Goal: Task Accomplishment & Management: Use online tool/utility

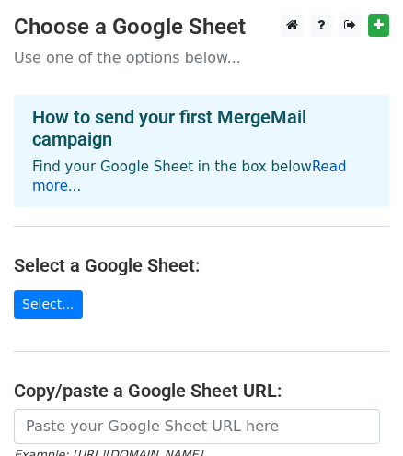
click at [319, 168] on link "Read more..." at bounding box center [189, 176] width 315 height 36
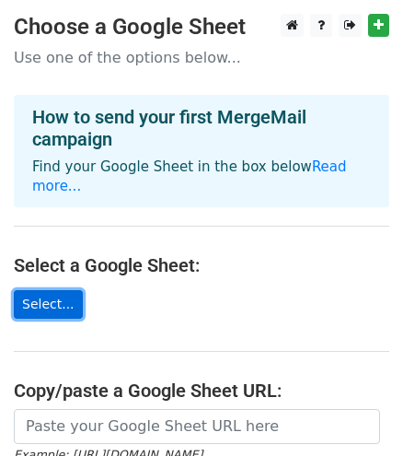
click at [57, 290] on link "Select..." at bounding box center [48, 304] width 69 height 29
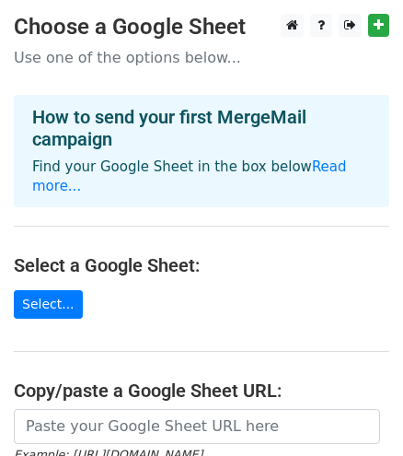
scroll to position [6, 0]
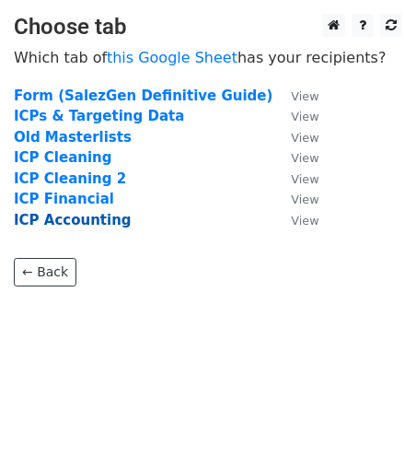
click at [87, 219] on strong "ICP Accounting" at bounding box center [73, 220] width 118 height 17
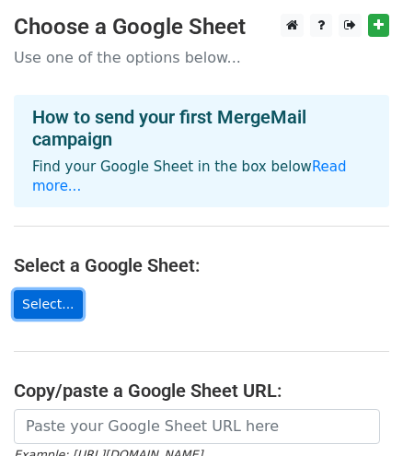
click at [54, 293] on link "Select..." at bounding box center [48, 304] width 69 height 29
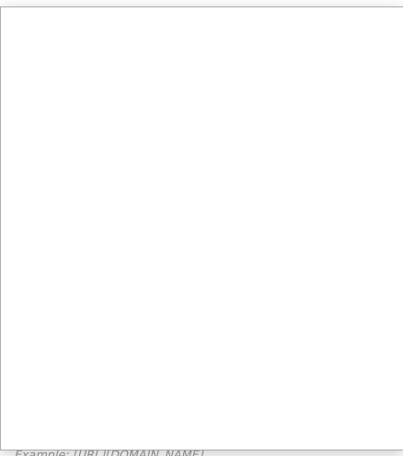
scroll to position [6, 0]
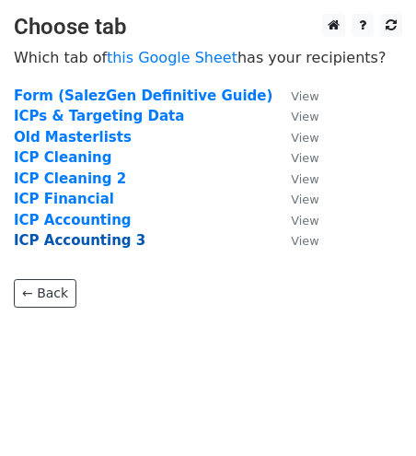
click at [106, 244] on strong "ICP Accounting 3" at bounding box center [80, 240] width 132 height 17
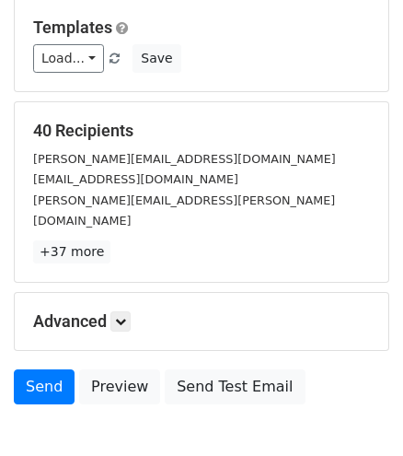
scroll to position [250, 0]
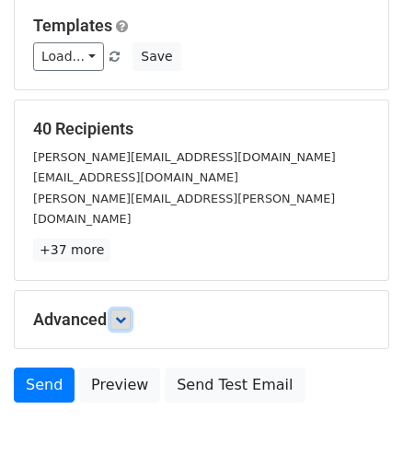
click at [122, 314] on icon at bounding box center [120, 319] width 11 height 11
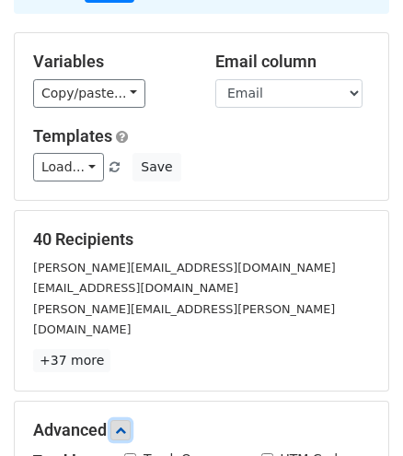
scroll to position [167, 0]
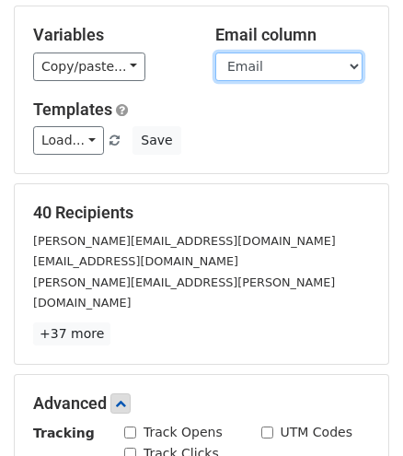
click at [266, 68] on select "First Last Email Location LinkedIn Title Company Size Website Industry Criteria…" at bounding box center [288, 66] width 147 height 29
click at [215, 52] on select "First Last Email Location LinkedIn Title Company Size Website Industry Criteria…" at bounding box center [288, 66] width 147 height 29
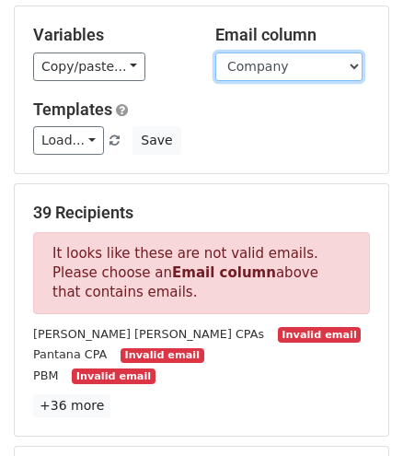
click at [298, 68] on select "First Last Email Location LinkedIn Title Company Size Website Industry Criteria…" at bounding box center [288, 66] width 147 height 29
select select "Email"
click at [215, 52] on select "First Last Email Location LinkedIn Title Company Size Website Industry Criteria…" at bounding box center [288, 66] width 147 height 29
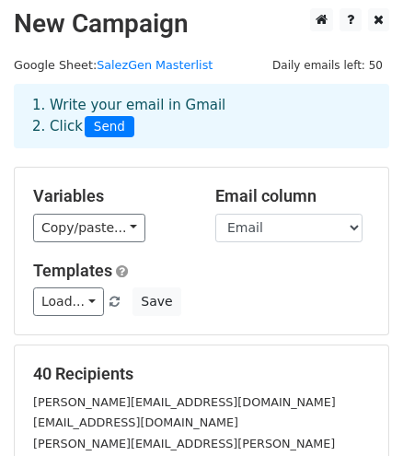
scroll to position [0, 0]
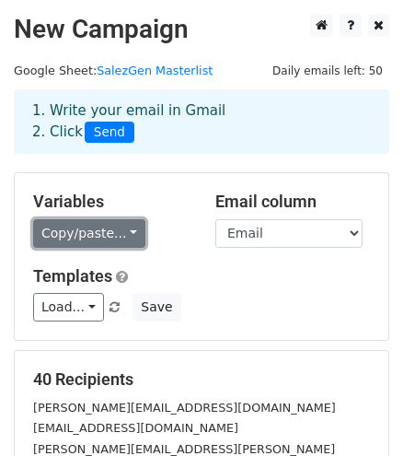
click at [101, 234] on link "Copy/paste..." at bounding box center [89, 233] width 112 height 29
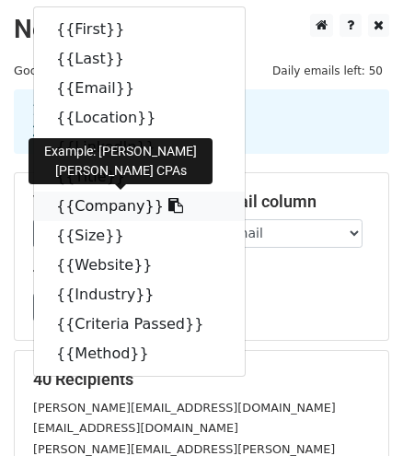
click at [168, 207] on icon at bounding box center [175, 205] width 15 height 15
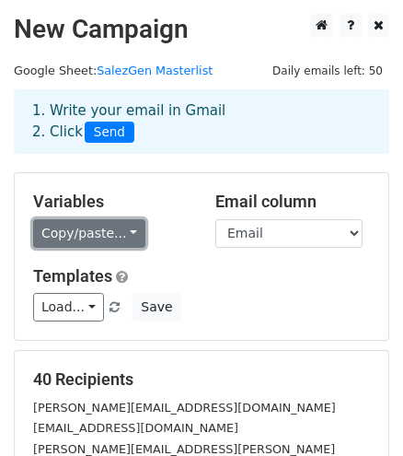
click at [102, 240] on link "Copy/paste..." at bounding box center [89, 233] width 112 height 29
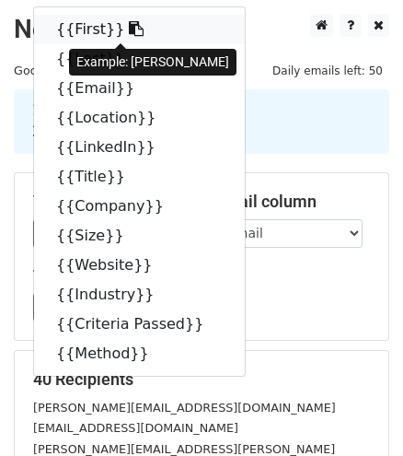
click at [129, 29] on icon at bounding box center [136, 28] width 15 height 15
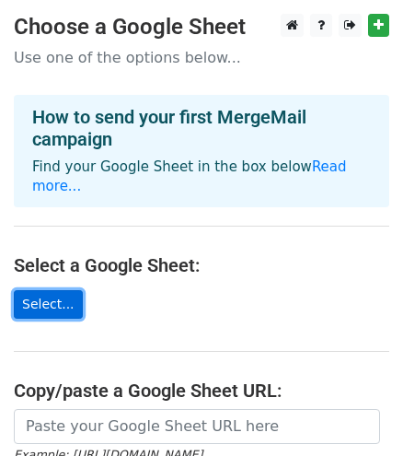
click at [48, 290] on link "Select..." at bounding box center [48, 304] width 69 height 29
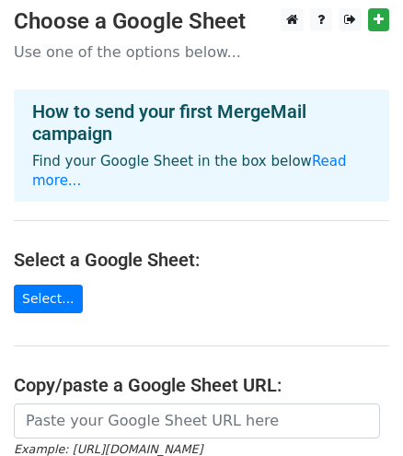
scroll to position [110, 0]
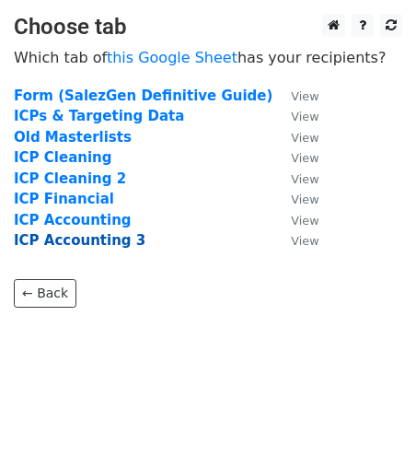
click at [115, 238] on strong "ICP Accounting 3" at bounding box center [80, 240] width 132 height 17
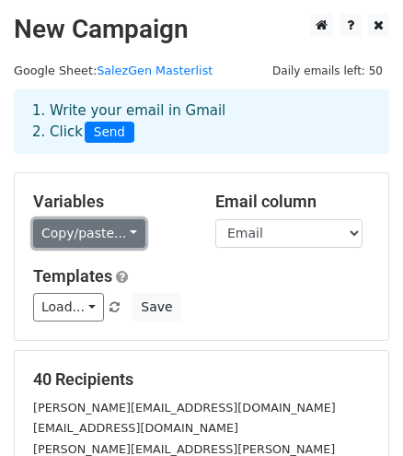
click at [85, 219] on link "Copy/paste..." at bounding box center [89, 233] width 112 height 29
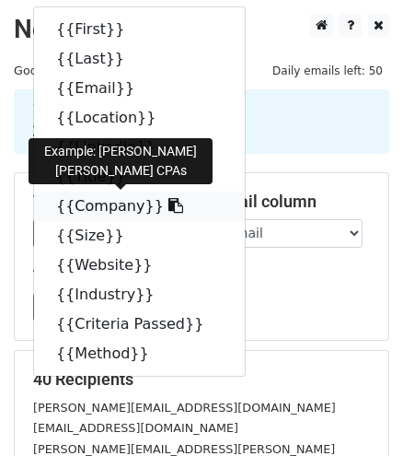
click at [168, 199] on icon at bounding box center [175, 205] width 15 height 15
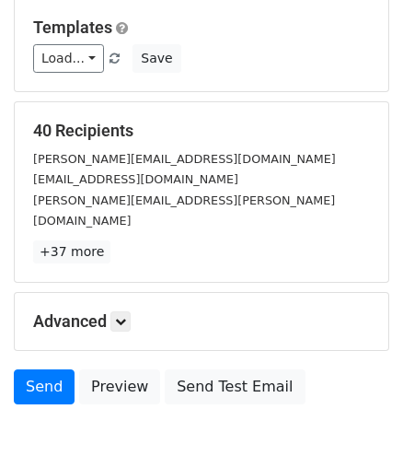
scroll to position [250, 0]
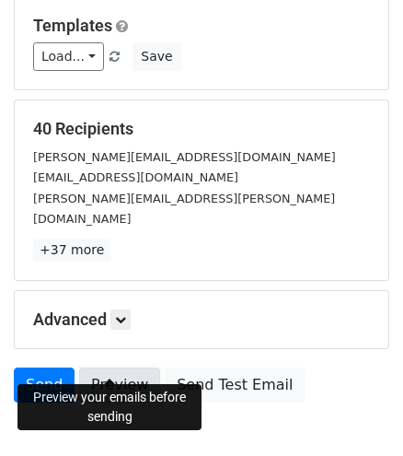
click at [101, 367] on link "Preview" at bounding box center [119, 384] width 81 height 35
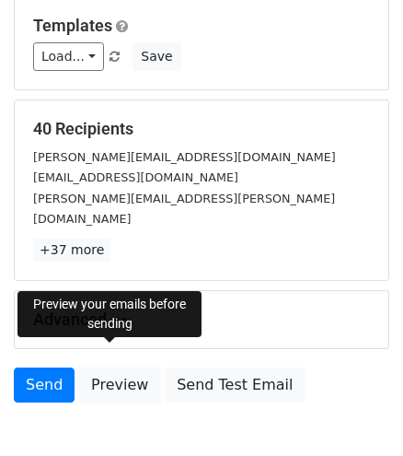
scroll to position [0, 0]
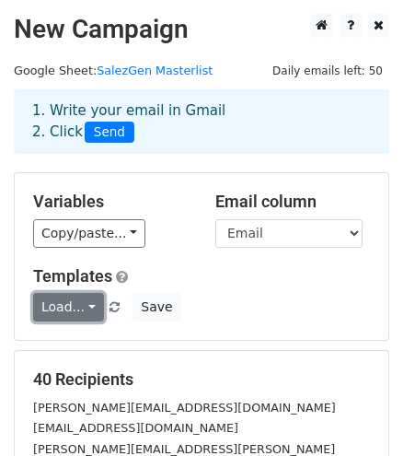
click at [82, 297] on link "Load..." at bounding box center [68, 307] width 71 height 29
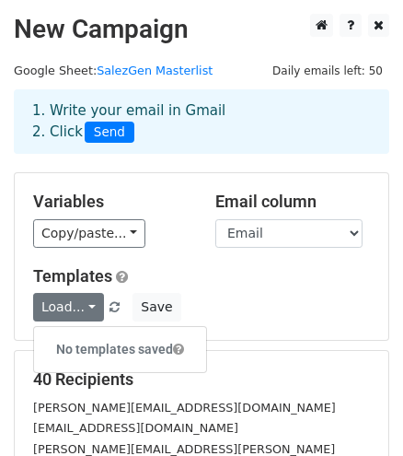
click at [240, 285] on h5 "Templates" at bounding box center [201, 276] width 337 height 20
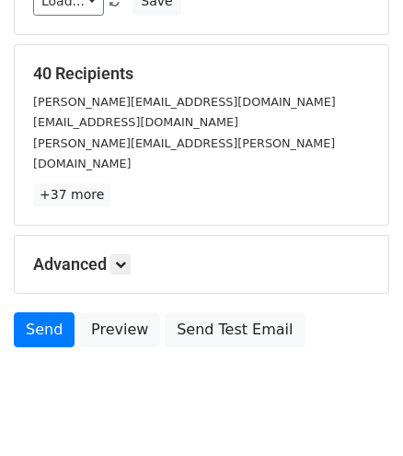
scroll to position [329, 0]
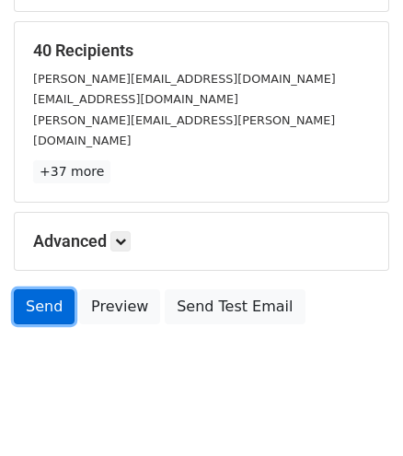
click at [42, 289] on link "Send" at bounding box center [44, 306] width 61 height 35
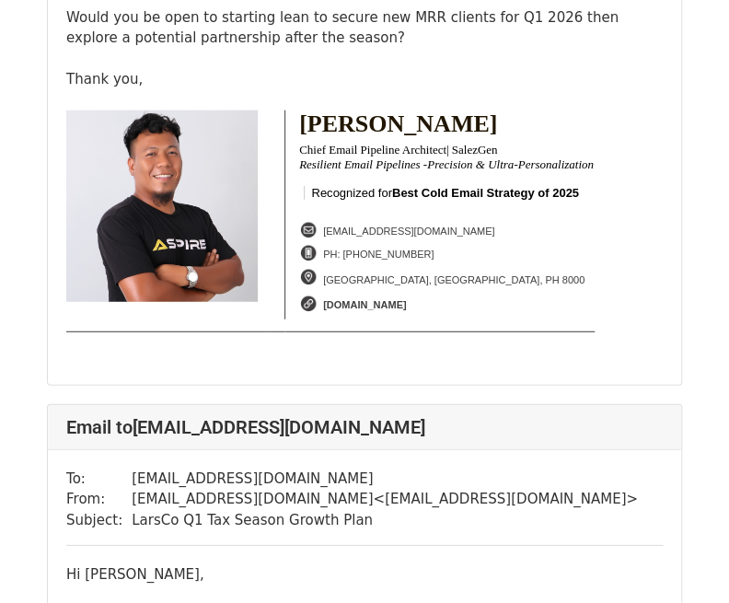
scroll to position [3497, 0]
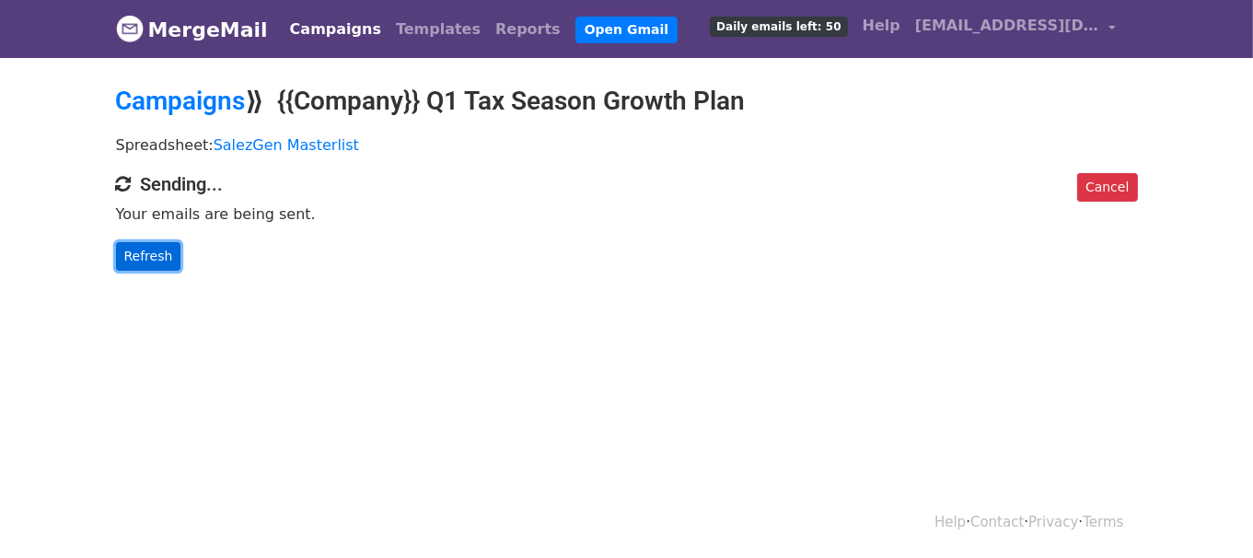
drag, startPoint x: 133, startPoint y: 249, endPoint x: 156, endPoint y: 256, distance: 23.9
click at [133, 249] on link "Refresh" at bounding box center [148, 256] width 65 height 29
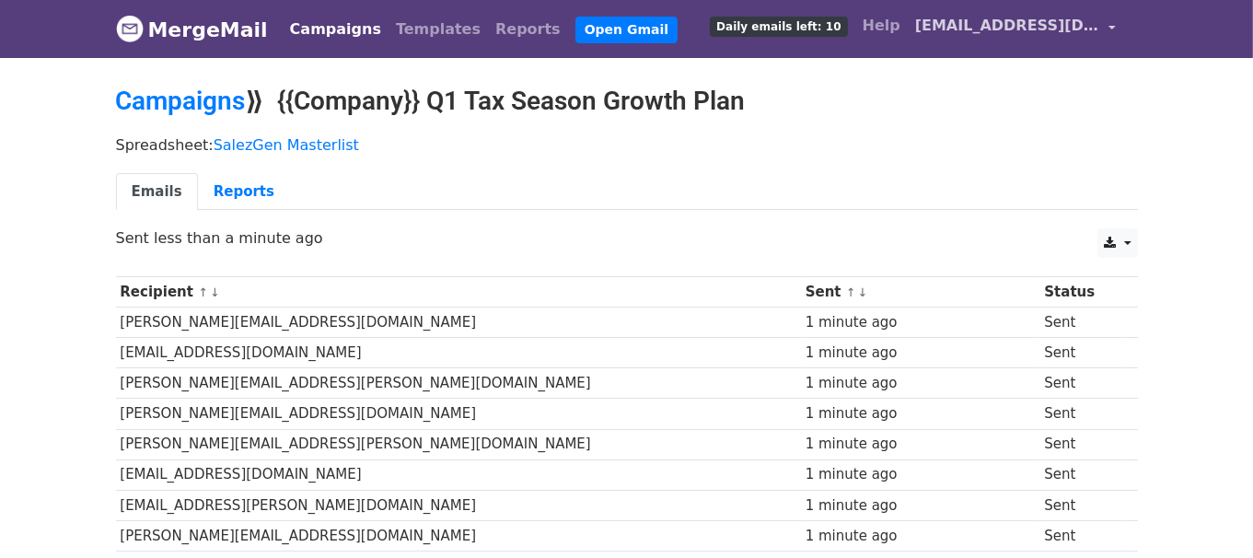
click at [1053, 26] on span "[EMAIL_ADDRESS][DOMAIN_NAME]" at bounding box center [1007, 26] width 184 height 22
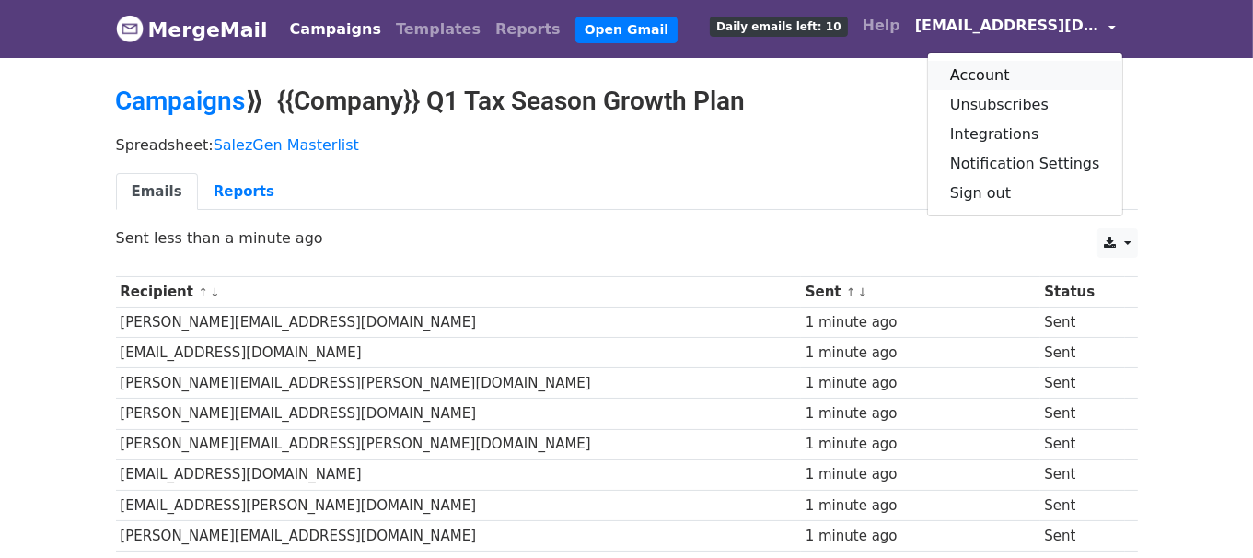
click at [1013, 69] on link "Account" at bounding box center [1025, 75] width 194 height 29
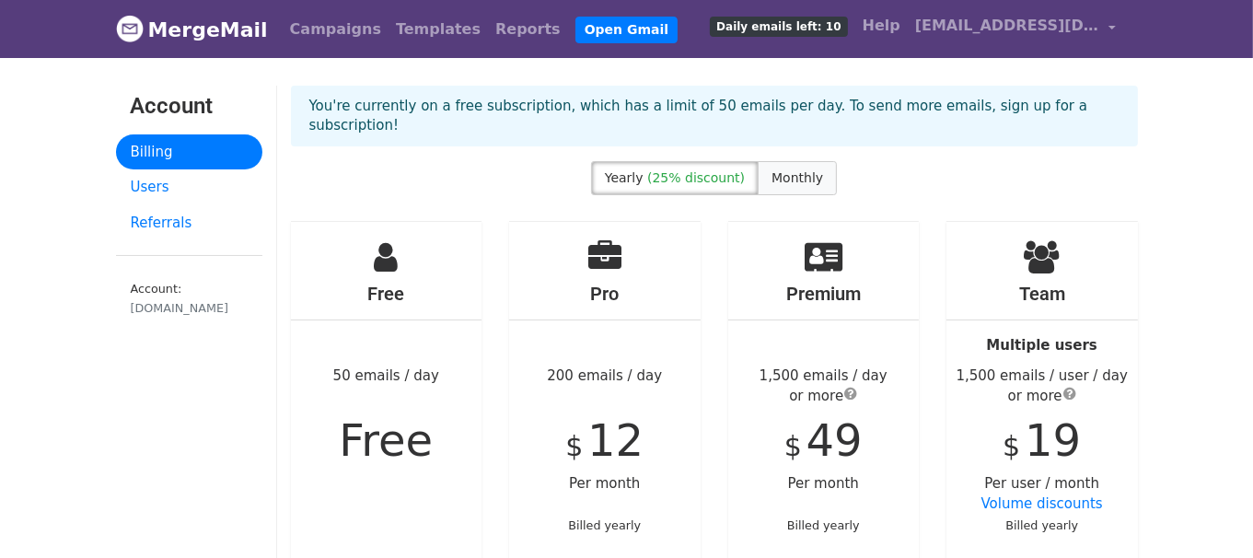
click at [797, 170] on span "Monthly" at bounding box center [797, 177] width 52 height 15
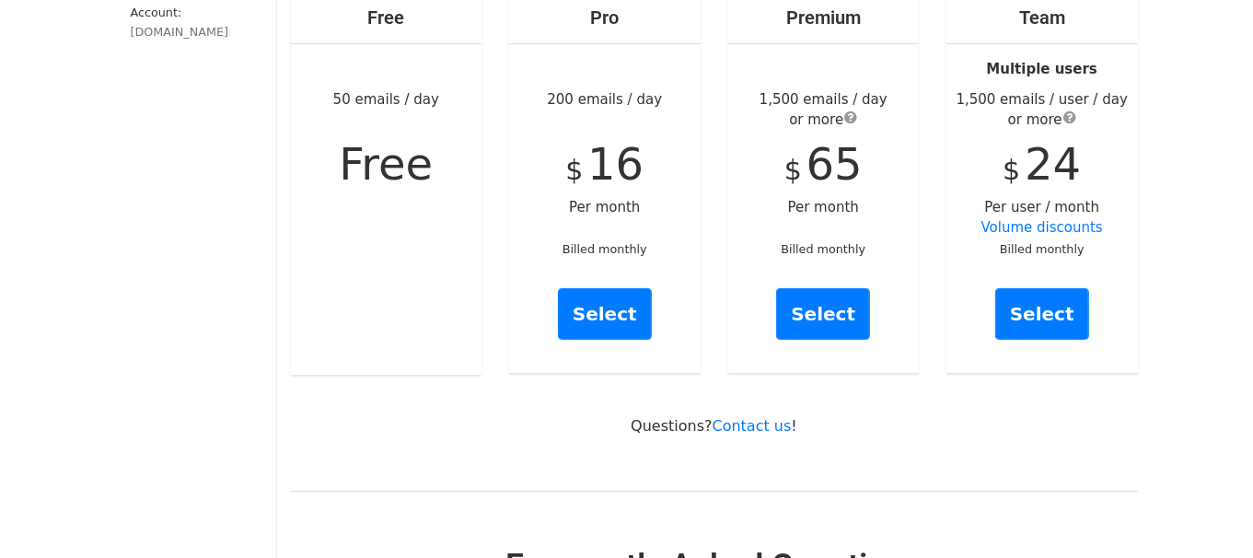
scroll to position [92, 0]
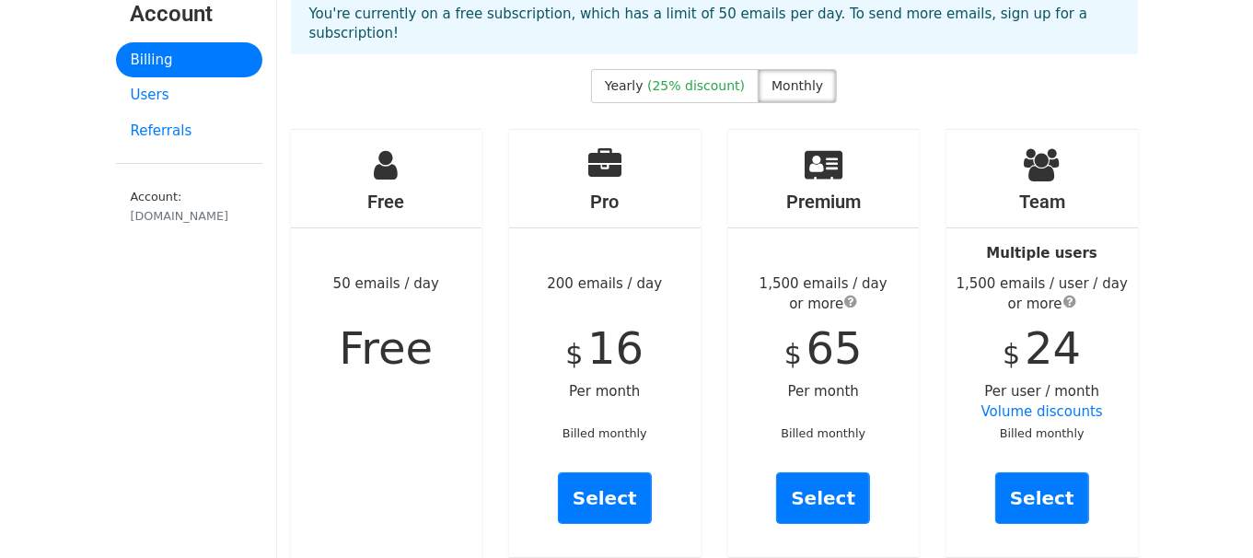
click at [854, 294] on span "submit" at bounding box center [850, 301] width 13 height 15
click at [930, 212] on link "Delivery Integration" at bounding box center [838, 218] width 206 height 34
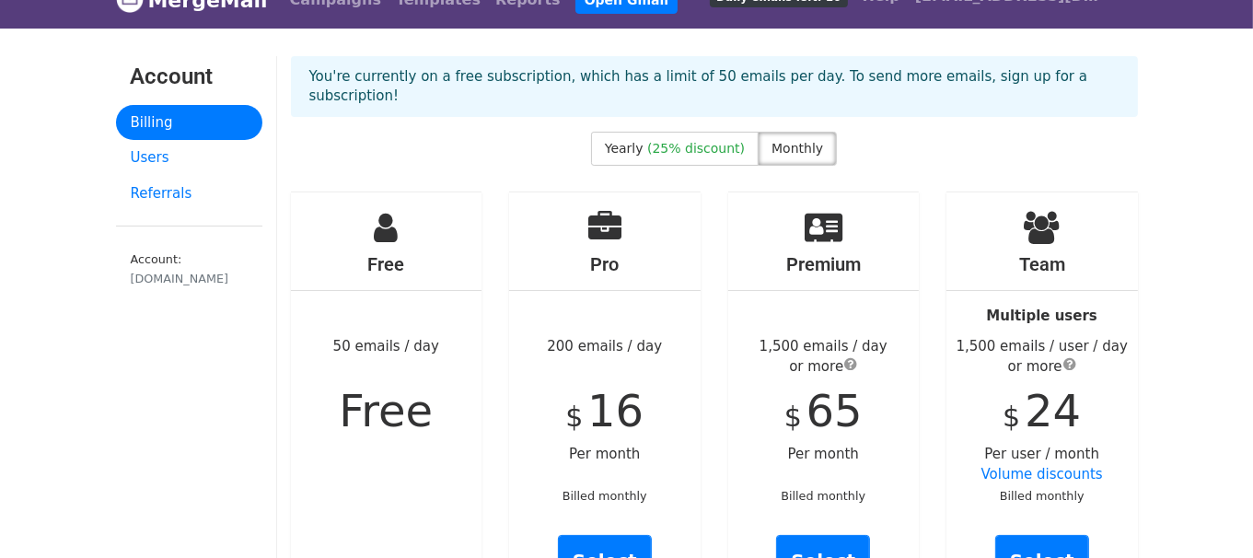
scroll to position [0, 0]
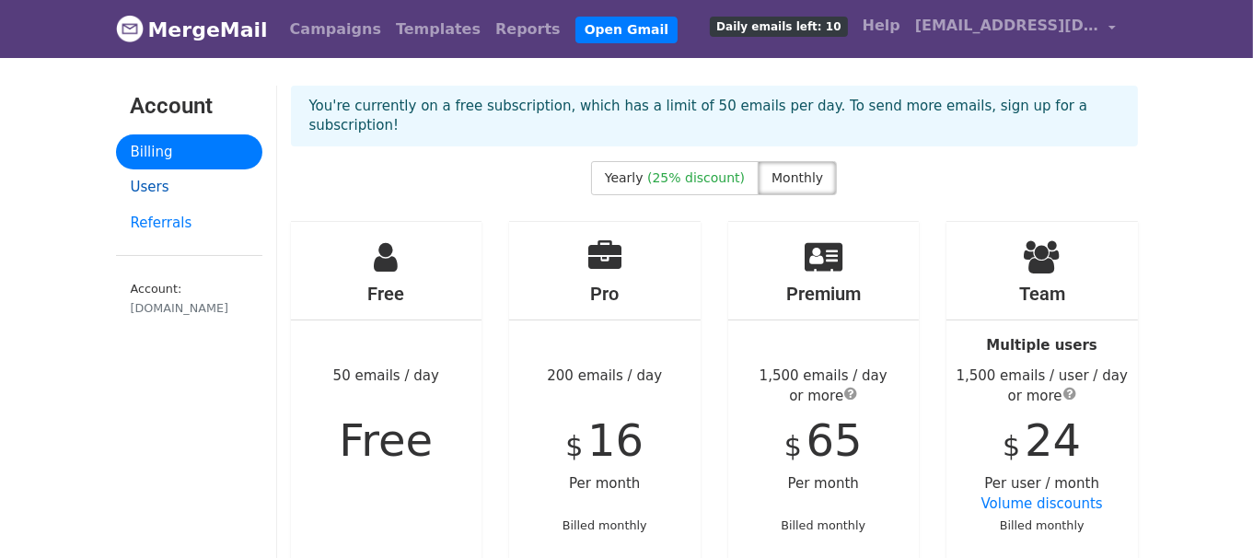
click at [164, 191] on link "Users" at bounding box center [189, 187] width 146 height 36
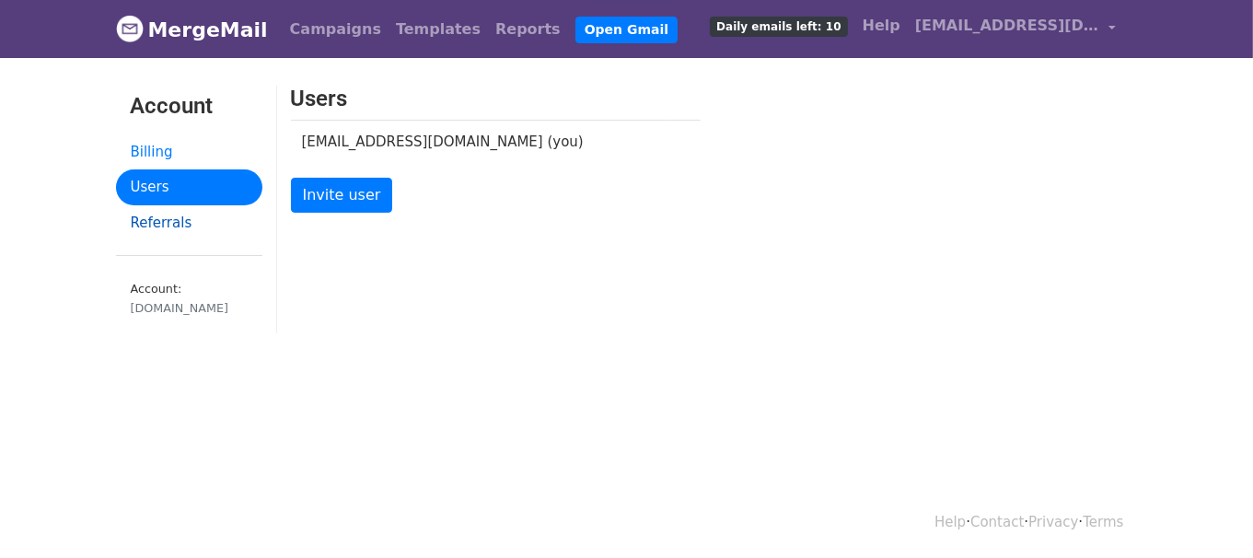
click at [165, 216] on link "Referrals" at bounding box center [189, 223] width 146 height 36
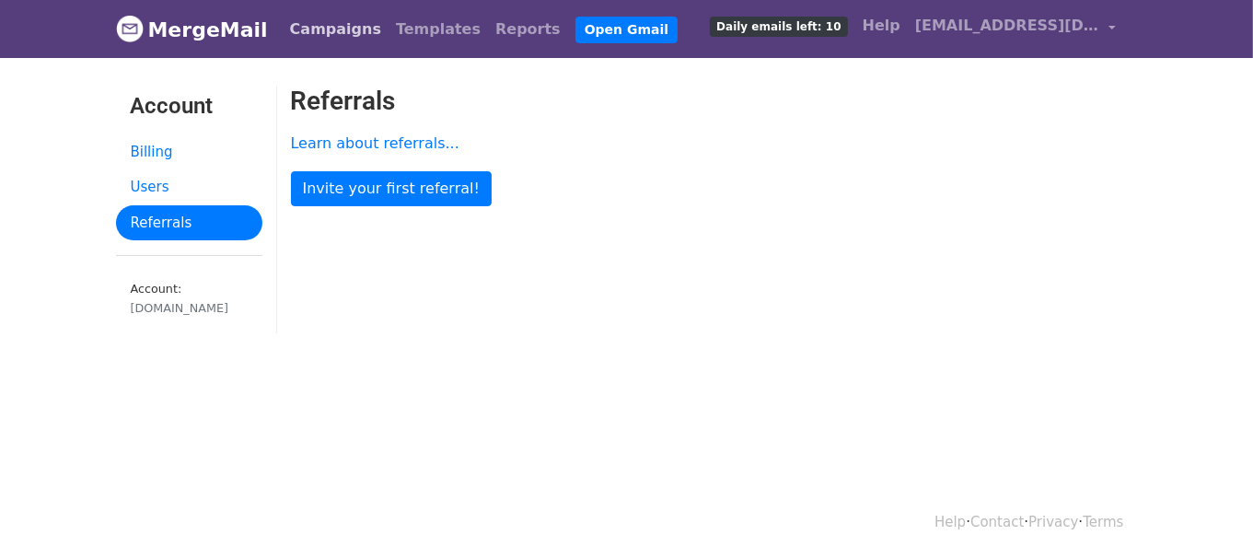
click at [297, 33] on link "Campaigns" at bounding box center [336, 29] width 106 height 37
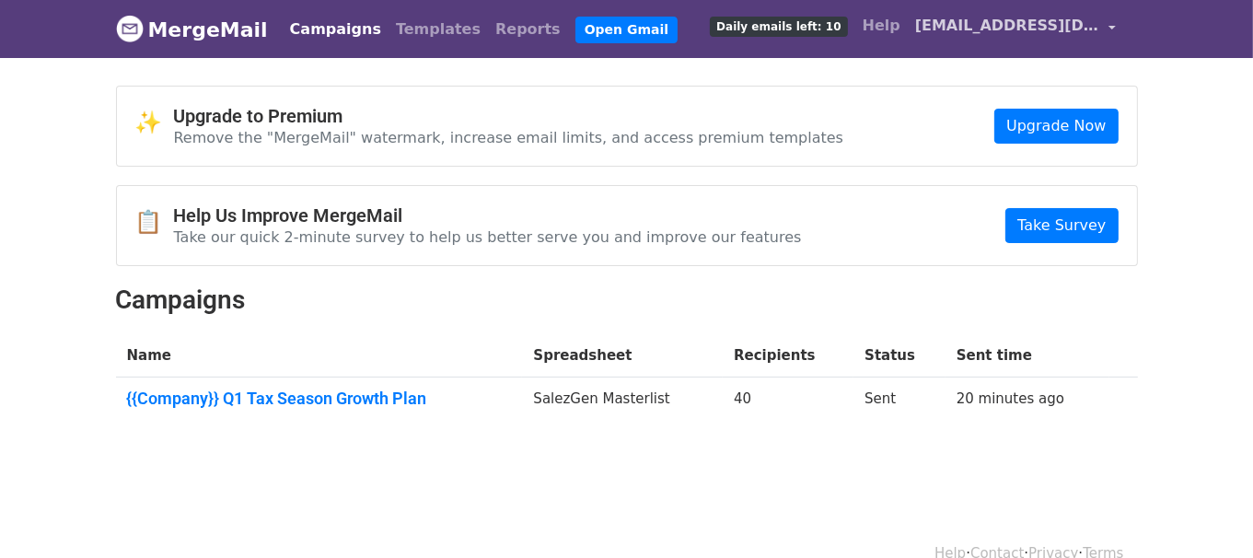
click at [1040, 20] on span "[EMAIL_ADDRESS][DOMAIN_NAME]" at bounding box center [1007, 26] width 184 height 22
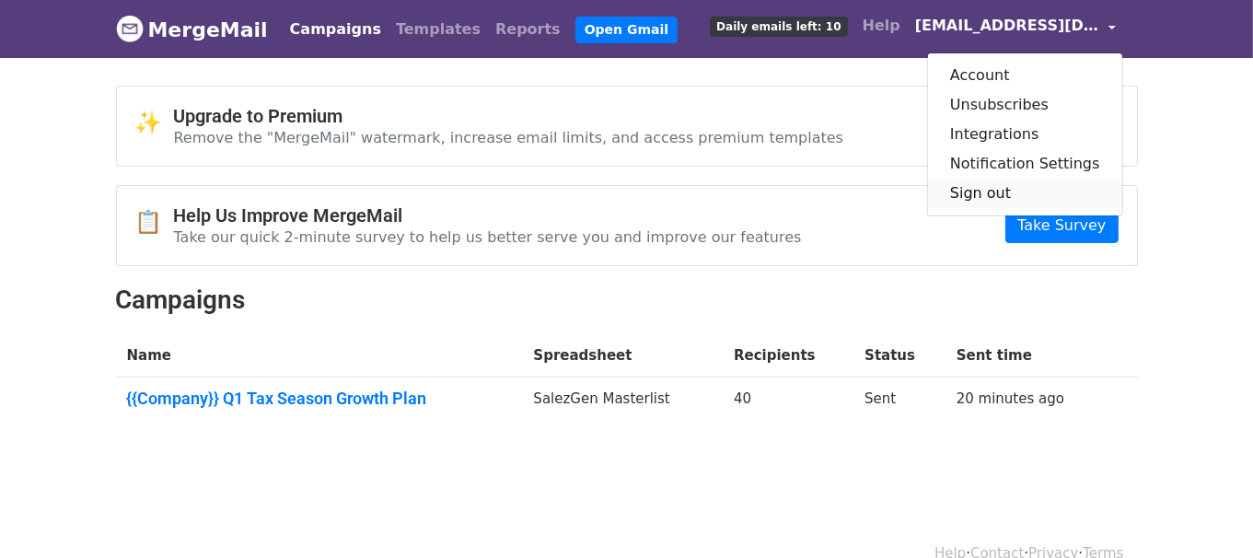
click at [1013, 191] on link "Sign out" at bounding box center [1025, 193] width 194 height 29
